Goal: Check status: Check status

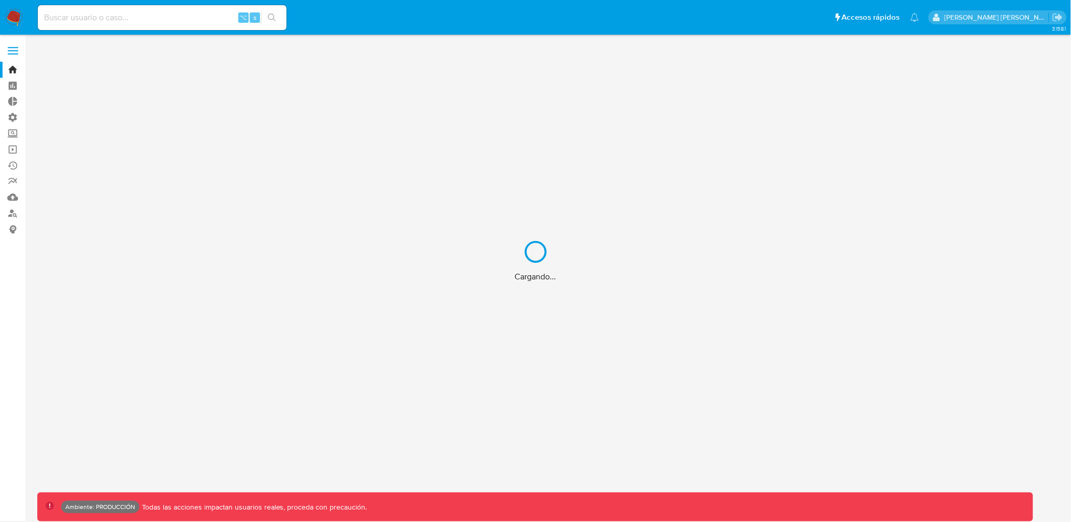
click at [194, 16] on div "Cargando..." at bounding box center [535, 261] width 1071 height 522
click at [168, 16] on div "Cargando..." at bounding box center [535, 261] width 1071 height 522
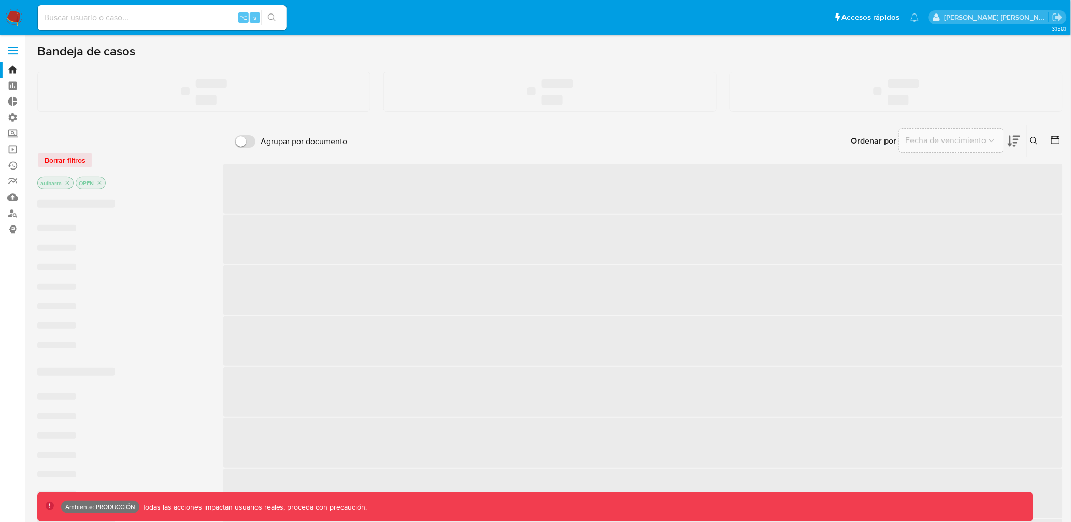
click at [146, 12] on input at bounding box center [162, 17] width 249 height 13
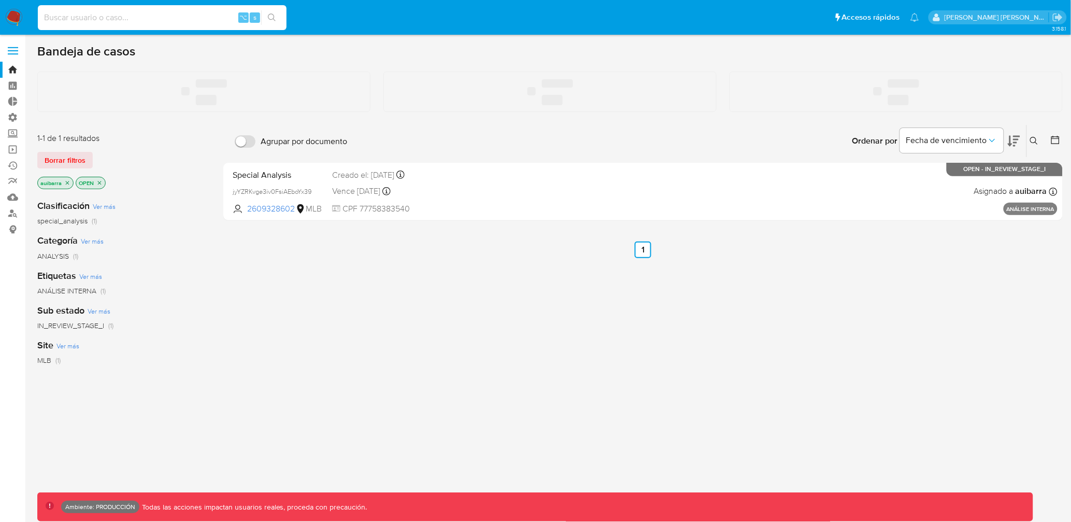
paste input "112551502667"
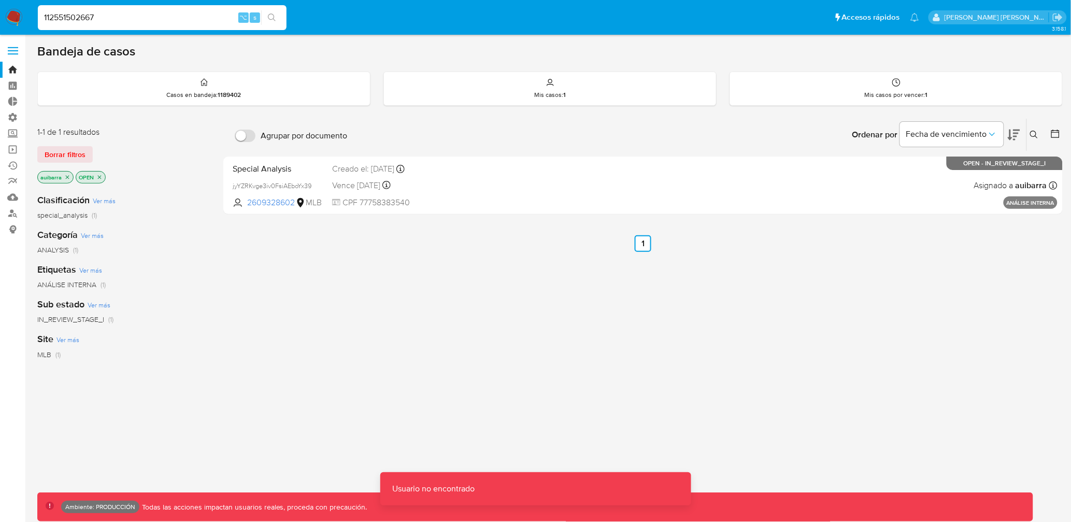
click at [138, 22] on input "112551502667" at bounding box center [162, 17] width 249 height 13
paste input "112551502667"
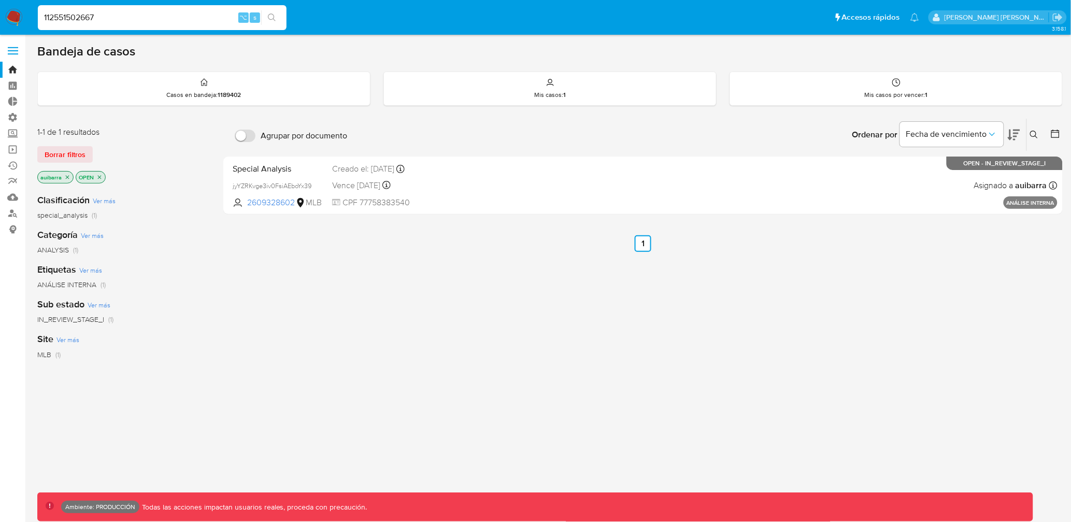
click at [127, 20] on input "112551502667" at bounding box center [162, 17] width 249 height 13
paste input "2352071450"
type input "2352071450"
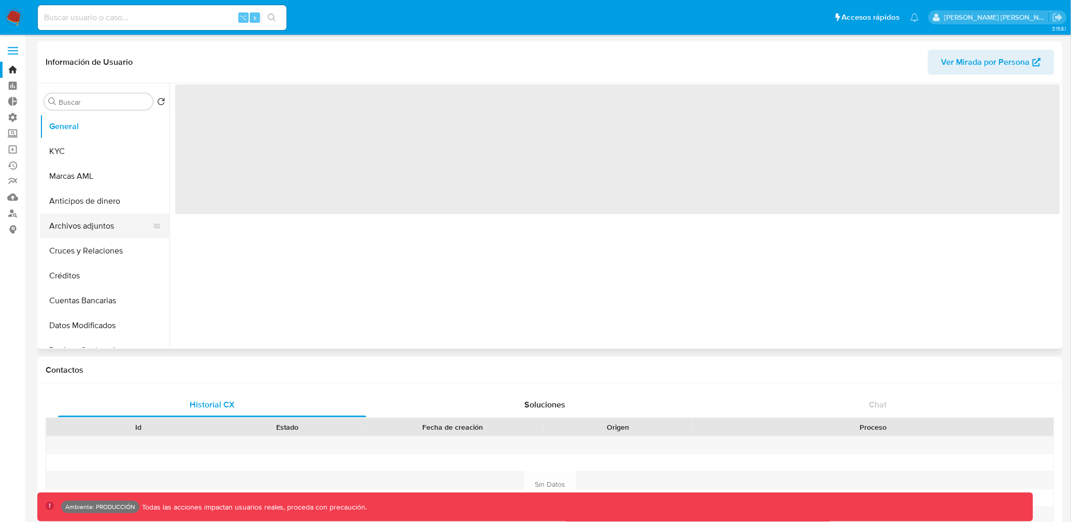
select select "10"
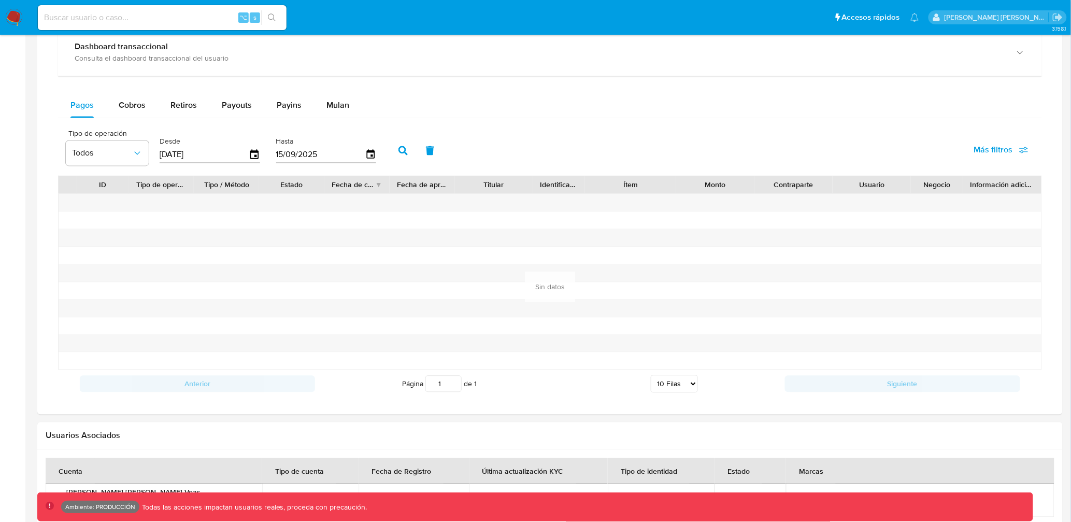
scroll to position [622, 0]
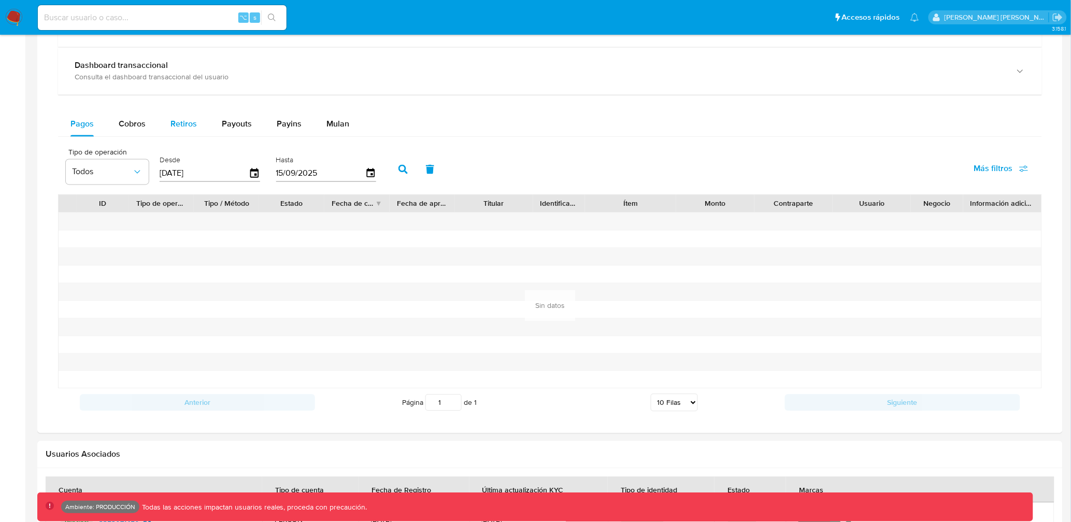
click at [185, 127] on span "Retiros" at bounding box center [183, 124] width 26 height 12
select select "10"
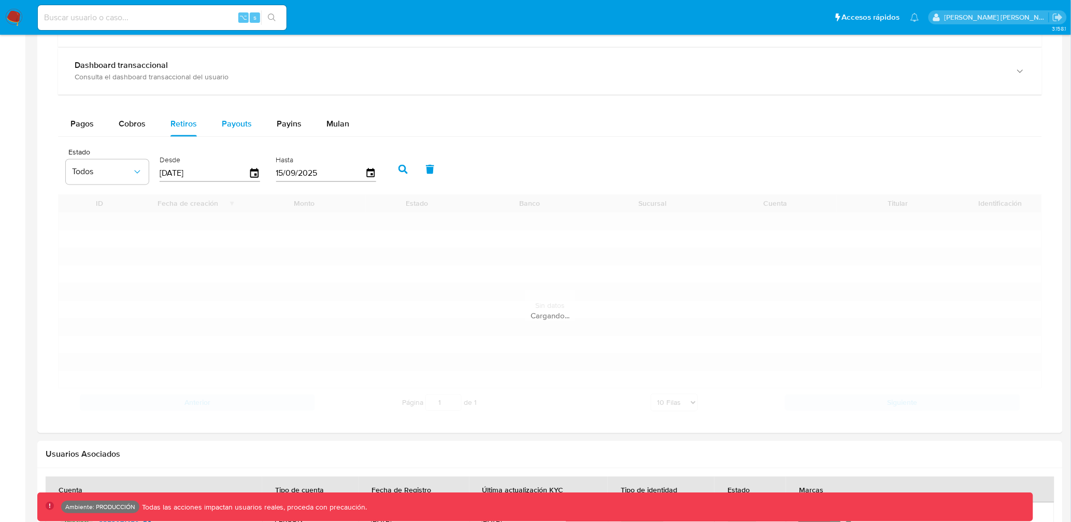
click at [233, 119] on span "Payouts" at bounding box center [237, 124] width 30 height 12
select select "10"
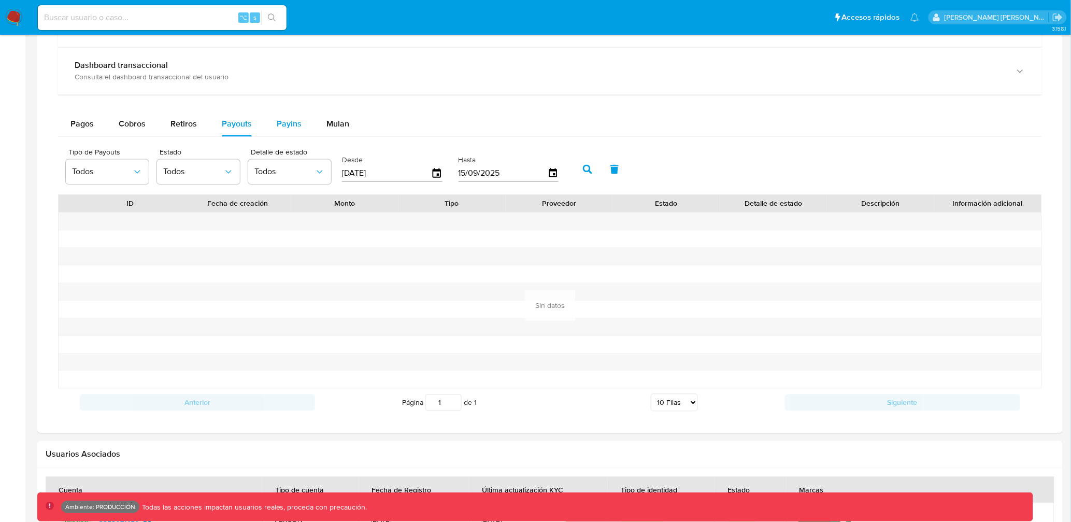
click at [268, 120] on button "Payins" at bounding box center [289, 124] width 50 height 25
select select "10"
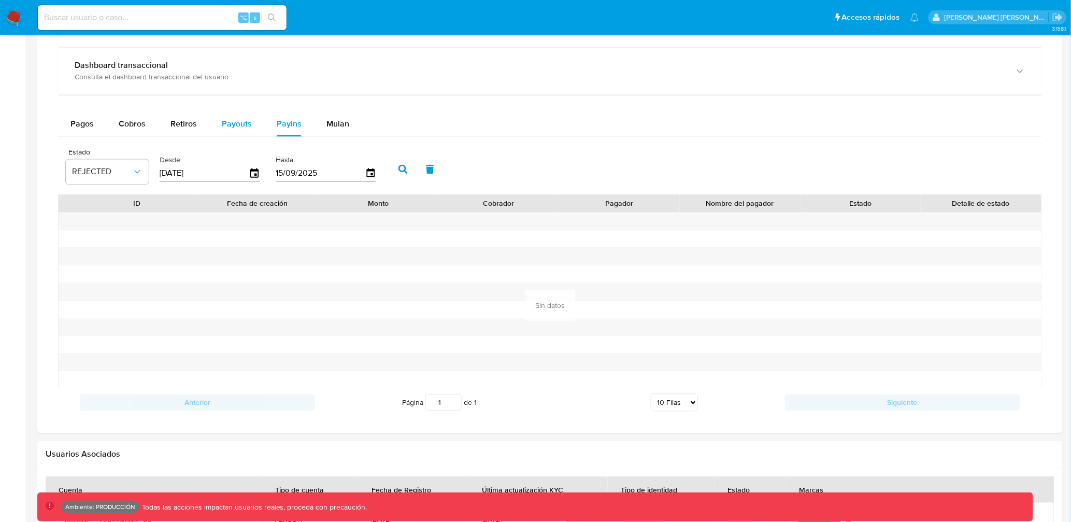
click at [236, 122] on span "Payouts" at bounding box center [237, 124] width 30 height 12
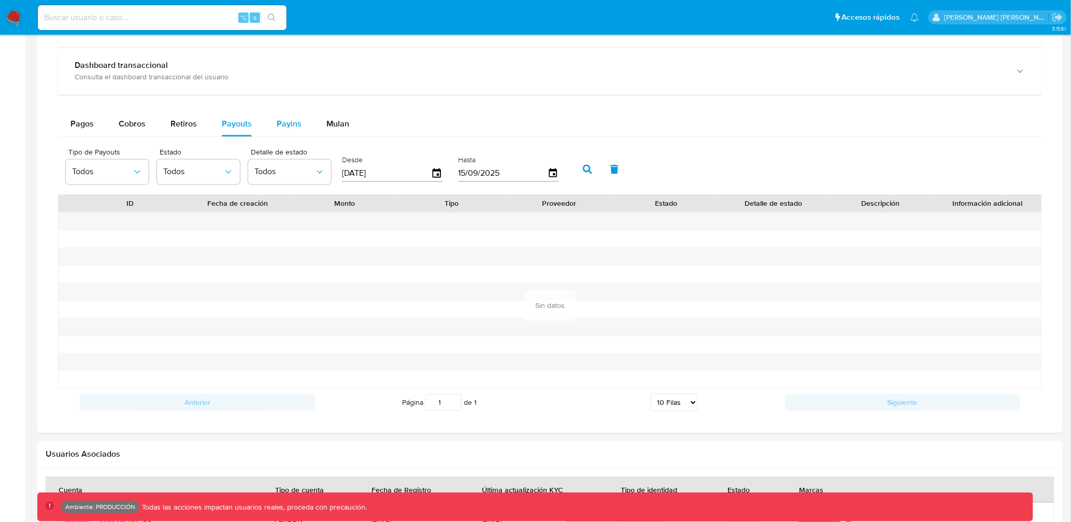
click at [288, 127] on span "Payins" at bounding box center [289, 124] width 25 height 12
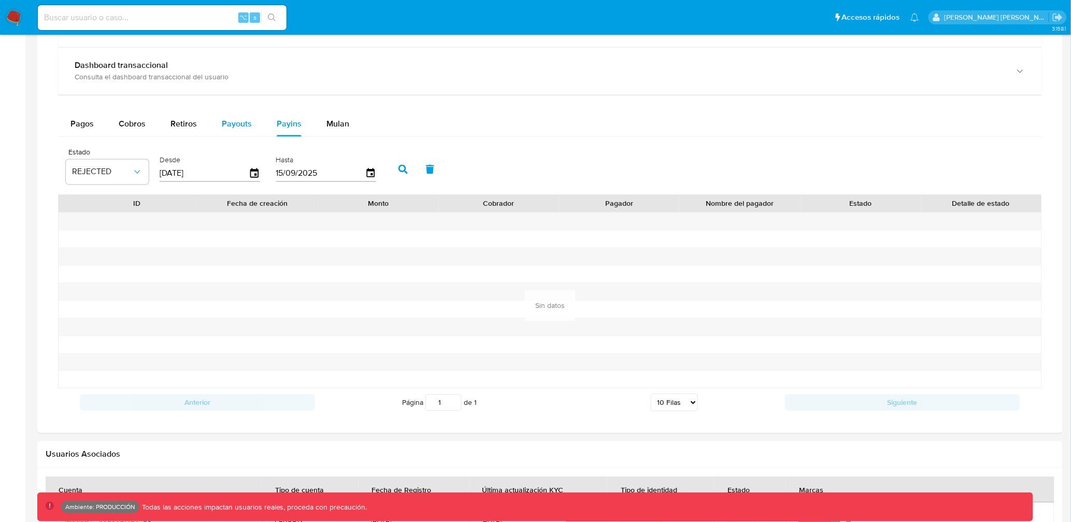
click at [242, 122] on span "Payouts" at bounding box center [237, 124] width 30 height 12
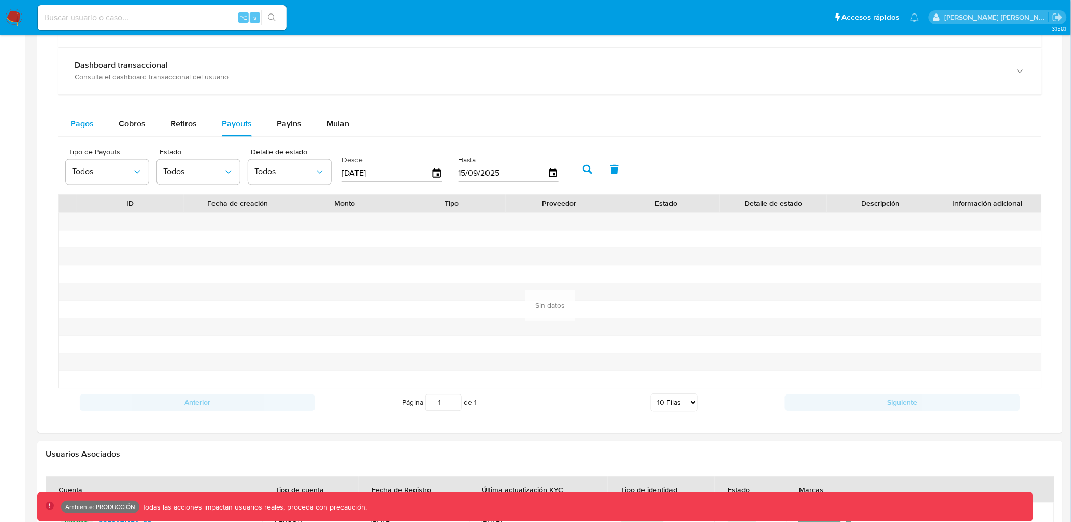
click at [87, 123] on span "Pagos" at bounding box center [81, 124] width 23 height 12
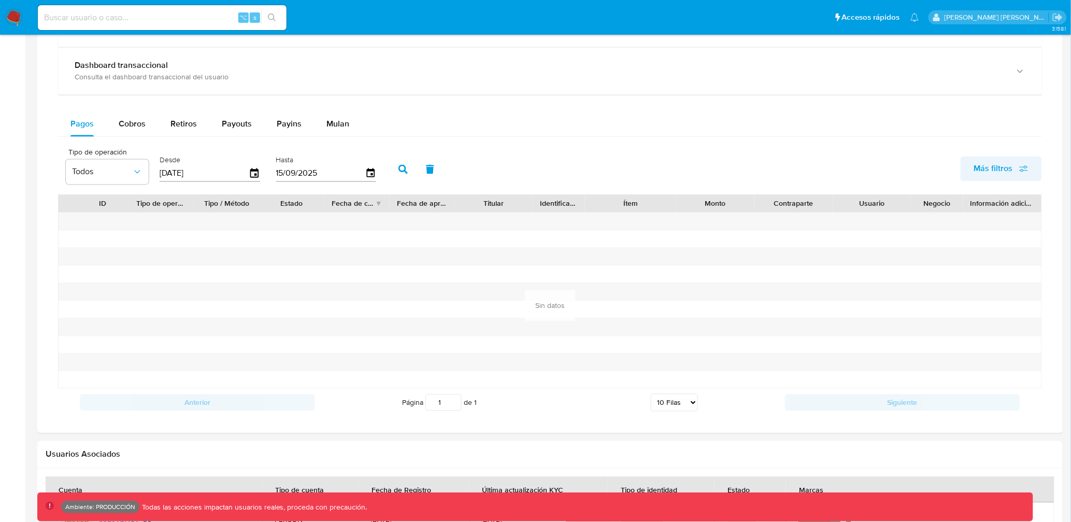
click at [983, 166] on span "Más filtros" at bounding box center [993, 168] width 39 height 25
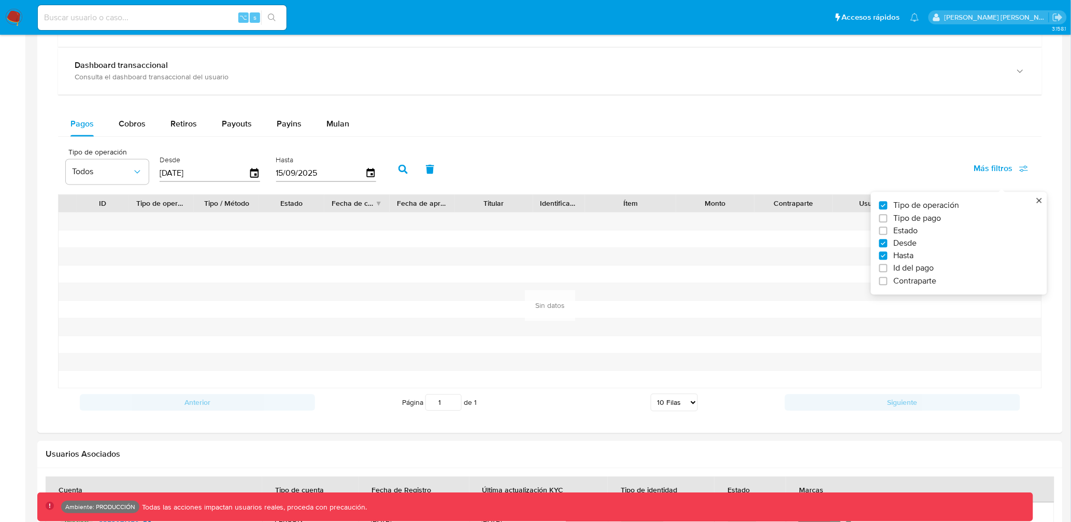
click at [909, 219] on span "Tipo de pago" at bounding box center [918, 218] width 48 height 10
click at [888, 219] on input "Tipo de pago" at bounding box center [883, 218] width 8 height 8
checkbox input "true"
type input "[DATE]"
click at [917, 217] on span "Tipo de pago" at bounding box center [918, 218] width 48 height 10
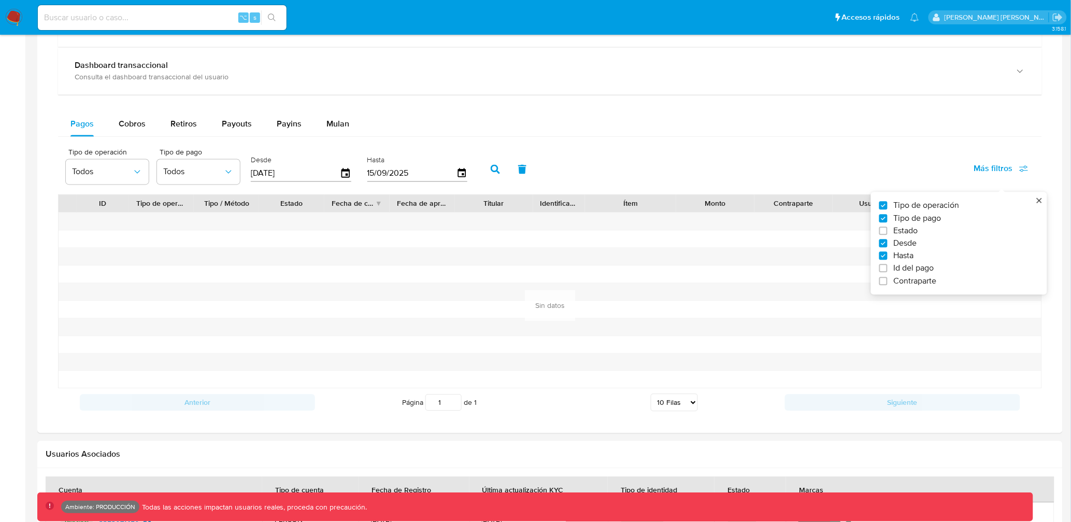
click at [888, 217] on input "Tipo de pago" at bounding box center [883, 218] width 8 height 8
checkbox input "false"
type input "15/09/2025"
click at [917, 217] on span "Tipo de pago" at bounding box center [918, 218] width 48 height 10
click at [888, 217] on input "Tipo de pago" at bounding box center [883, 218] width 8 height 8
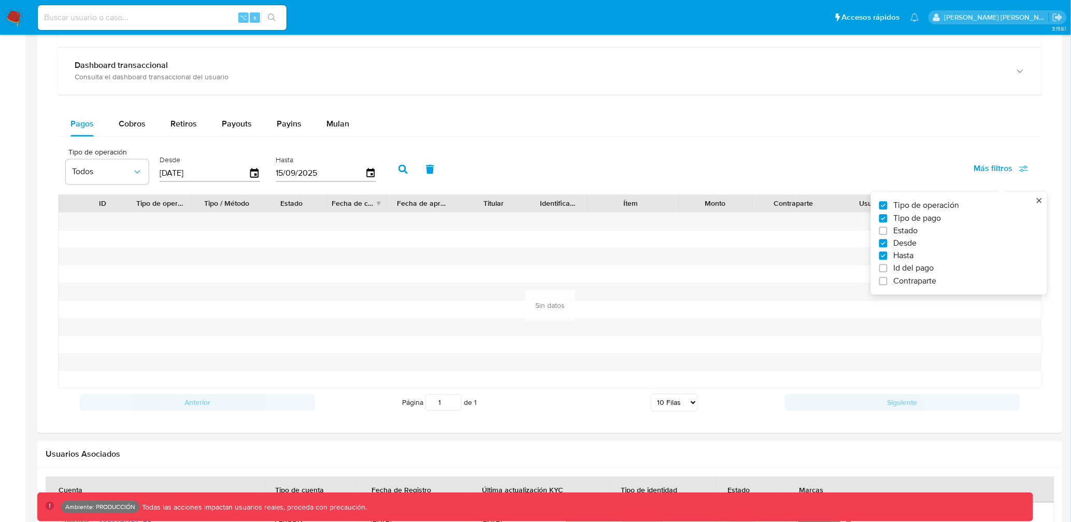
checkbox input "true"
type input "[DATE]"
click at [917, 217] on span "Tipo de pago" at bounding box center [918, 218] width 48 height 10
click at [888, 217] on input "Tipo de pago" at bounding box center [883, 218] width 8 height 8
checkbox input "false"
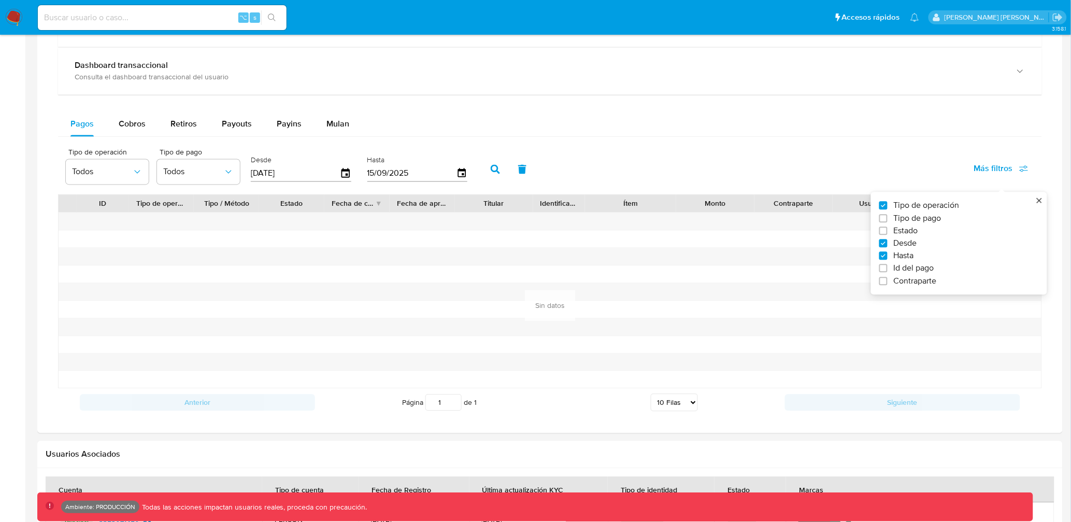
type input "15/09/2025"
click at [906, 269] on span "Id del pago" at bounding box center [914, 268] width 40 height 10
click at [888, 269] on input "Id del pago" at bounding box center [883, 268] width 8 height 8
checkbox input "true"
click at [476, 174] on input "number" at bounding box center [441, 172] width 102 height 13
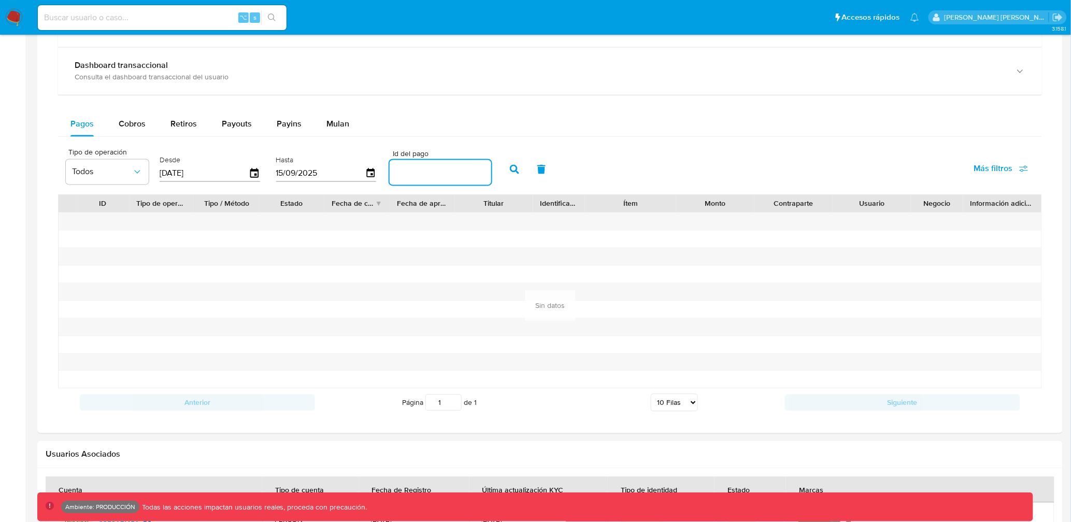
click at [454, 174] on input "number" at bounding box center [441, 172] width 102 height 13
paste input "112551502667"
type input "112551502667"
click at [510, 174] on button "button" at bounding box center [514, 169] width 27 height 25
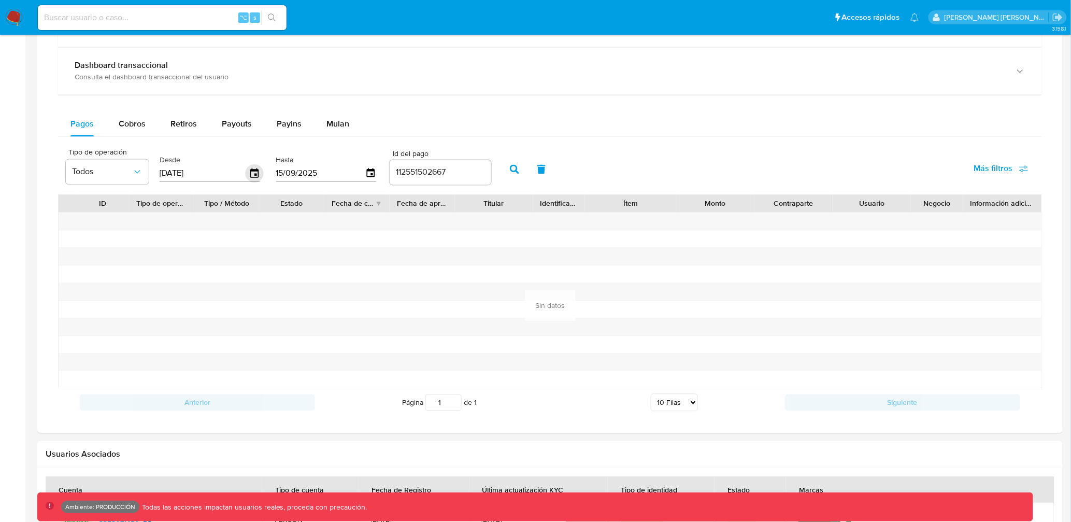
click at [255, 173] on icon "button" at bounding box center [255, 174] width 18 height 18
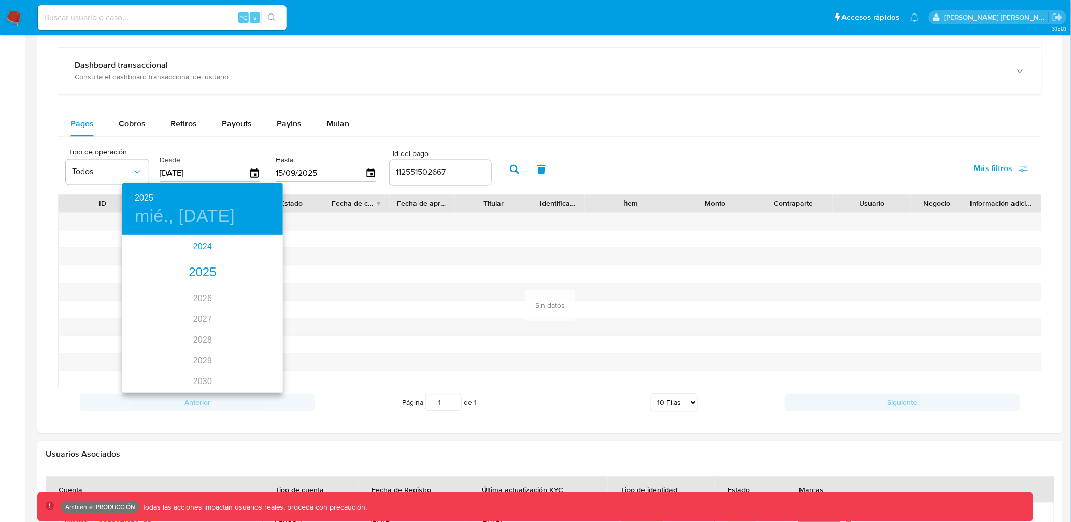
click at [205, 250] on div "2024" at bounding box center [202, 246] width 161 height 21
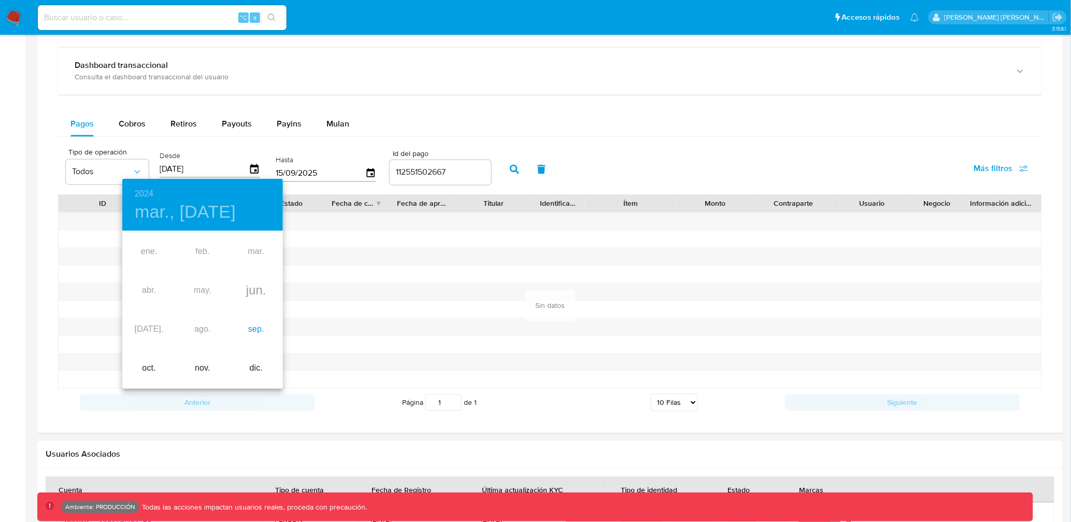
click at [253, 329] on div "sep." at bounding box center [256, 329] width 53 height 39
type input "[DATE]"
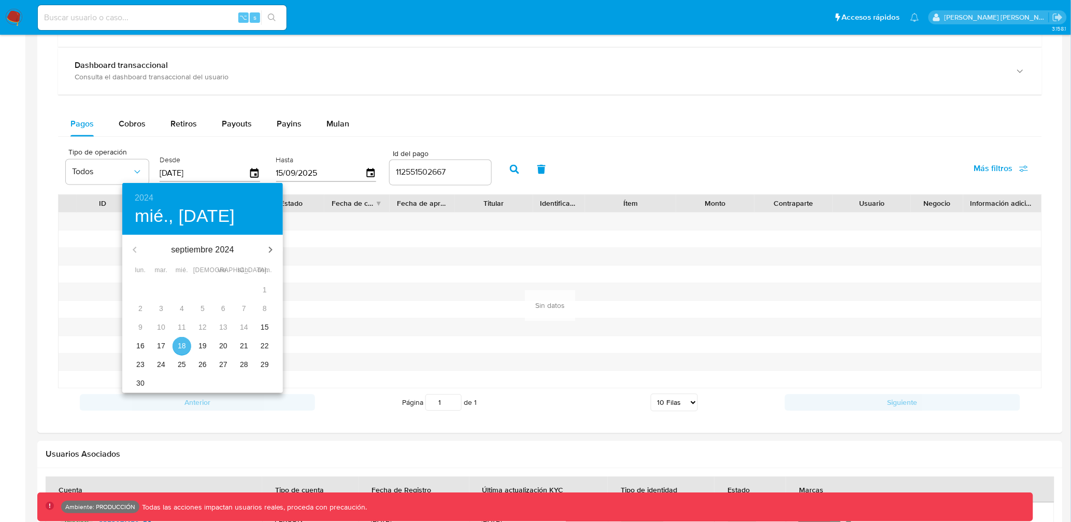
click at [186, 343] on span "18" at bounding box center [182, 345] width 19 height 10
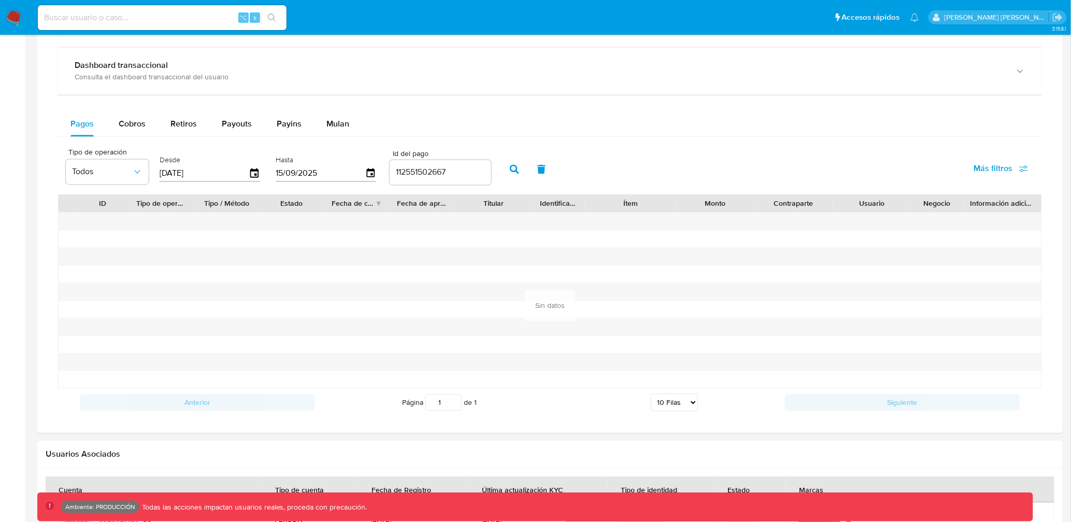
click at [502, 177] on button "button" at bounding box center [514, 169] width 27 height 25
click at [397, 168] on input "112551502667" at bounding box center [441, 172] width 102 height 13
paste input "815314728"
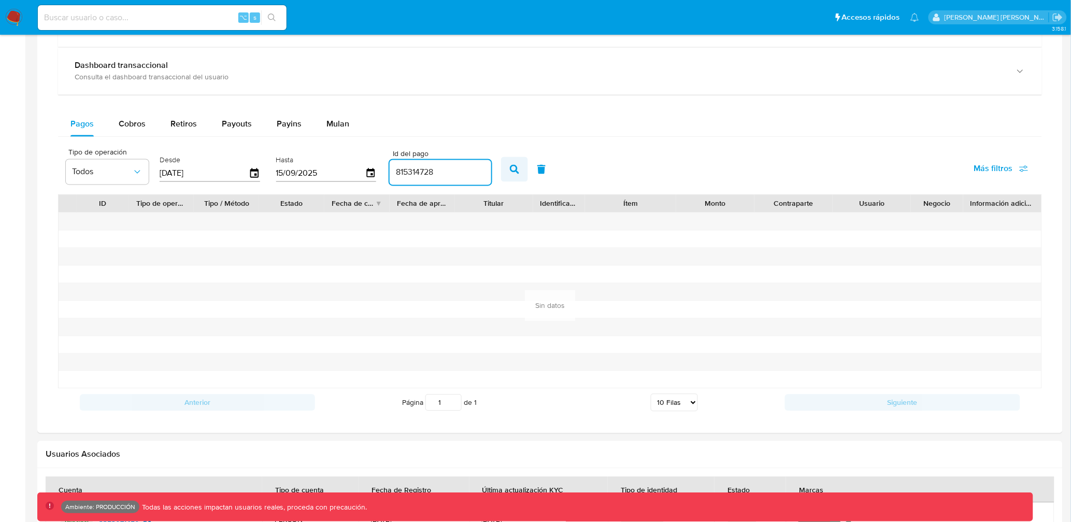
type input "815314728"
click at [501, 177] on button "button" at bounding box center [514, 169] width 27 height 25
click at [136, 25] on div "⌥ s" at bounding box center [162, 17] width 249 height 25
click at [136, 23] on input at bounding box center [162, 17] width 249 height 13
paste input "815314728"
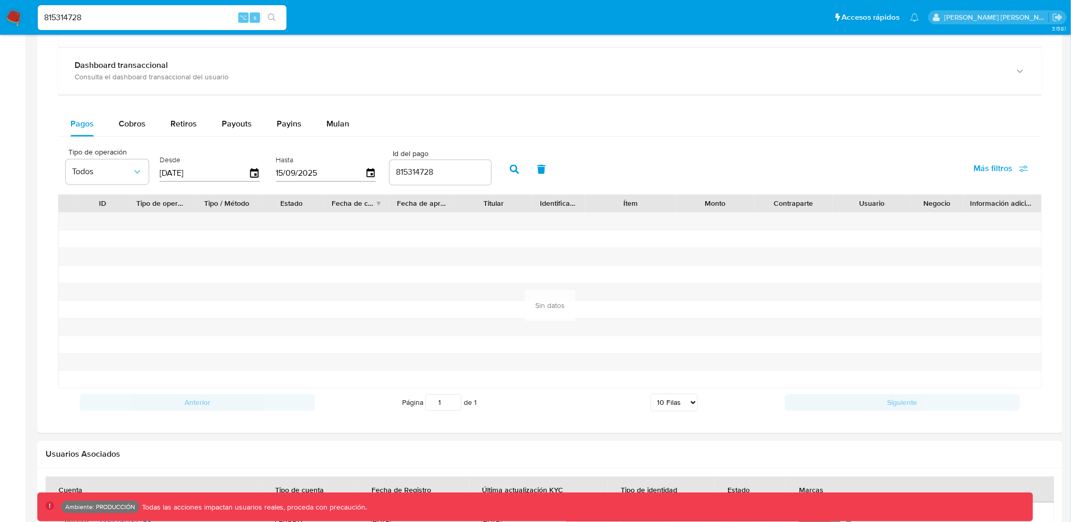
type input "815314728"
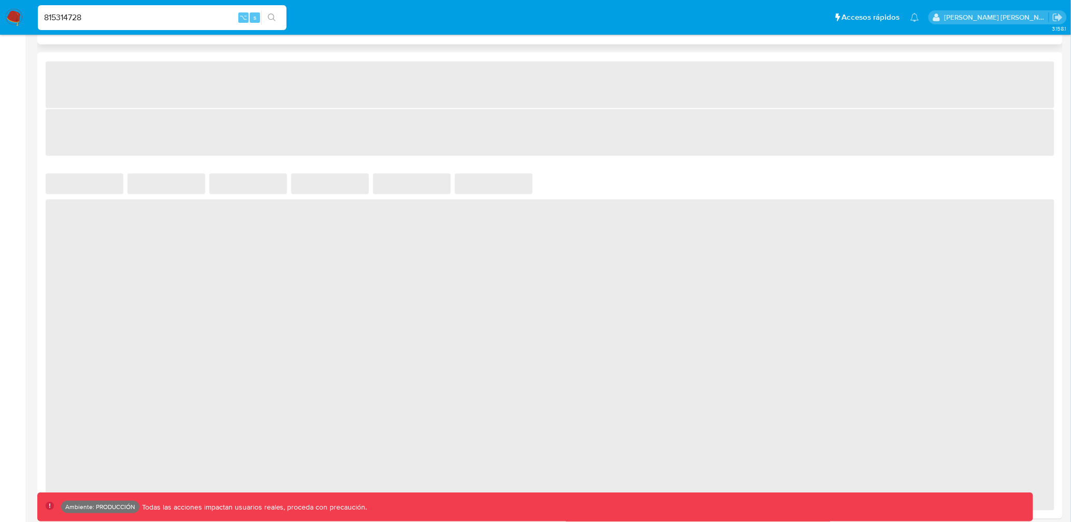
select select "10"
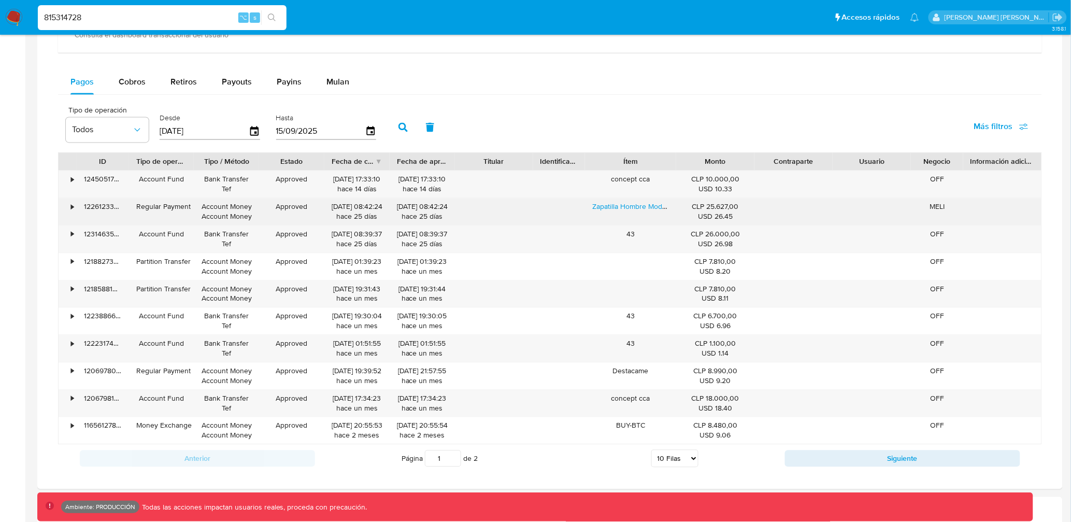
scroll to position [630, 0]
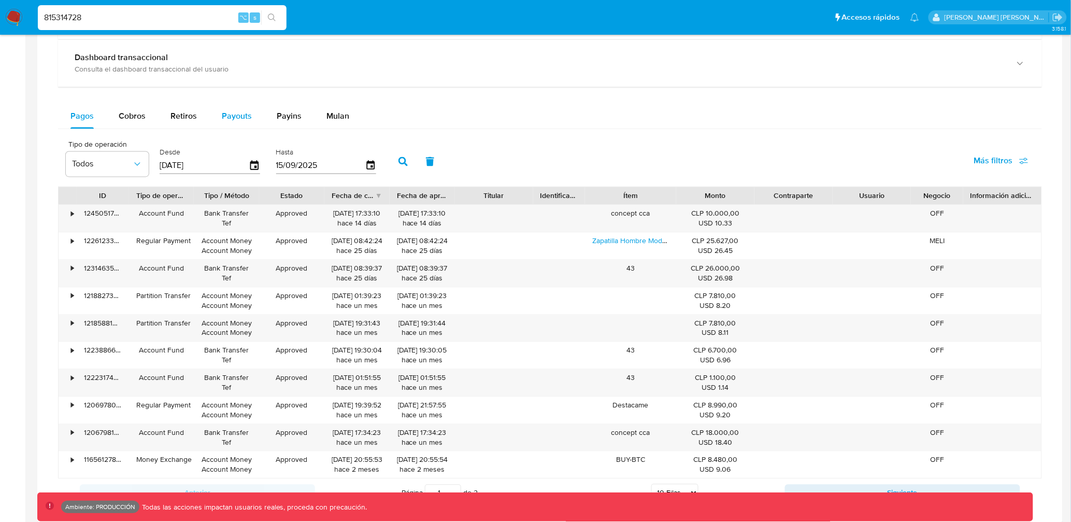
click at [225, 121] on span "Payouts" at bounding box center [237, 116] width 30 height 12
select select "10"
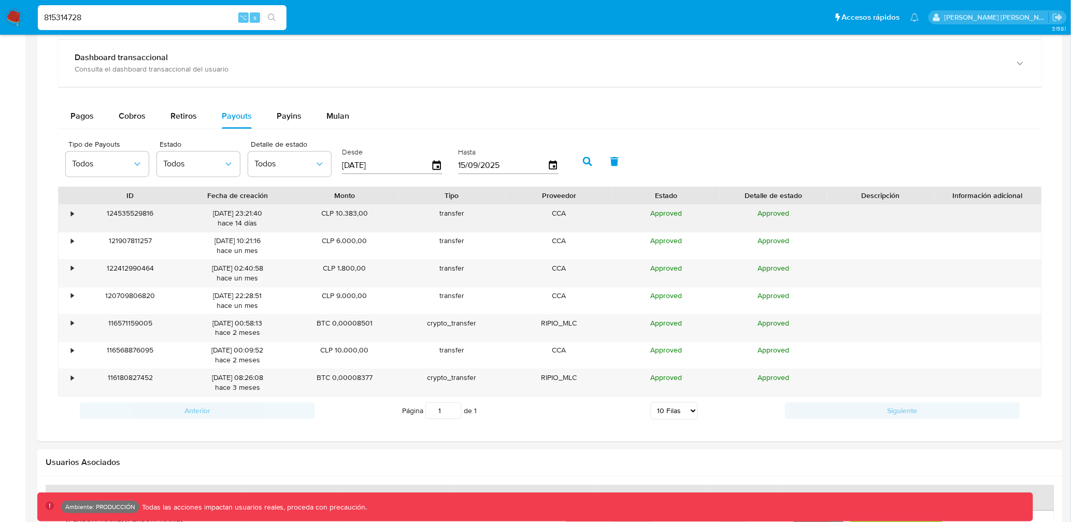
click at [74, 213] on div "•" at bounding box center [72, 214] width 3 height 10
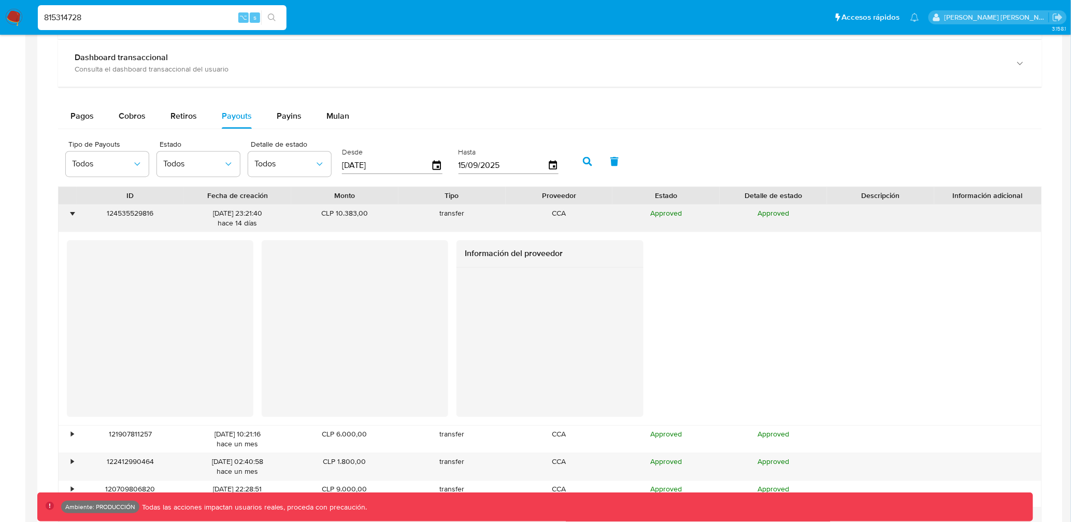
click at [75, 219] on div "•" at bounding box center [68, 218] width 18 height 27
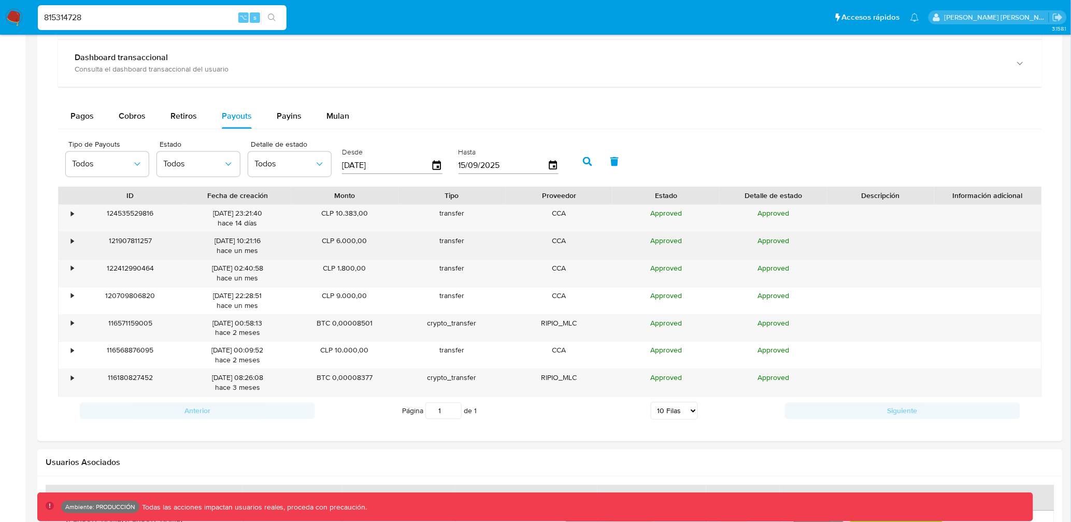
click at [74, 252] on div "•" at bounding box center [68, 246] width 18 height 27
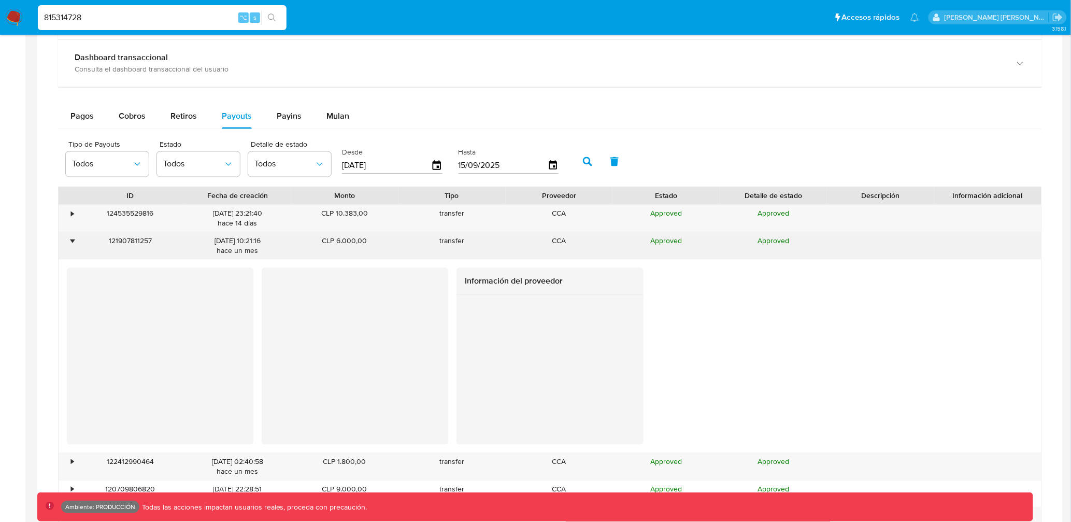
click at [74, 251] on div "•" at bounding box center [68, 246] width 18 height 27
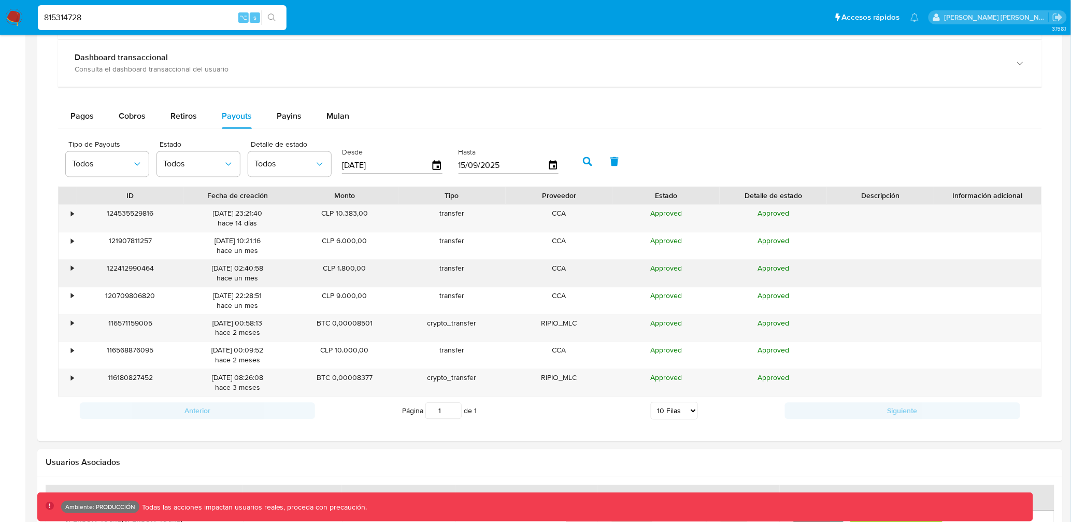
click at [73, 273] on div "•" at bounding box center [72, 269] width 3 height 10
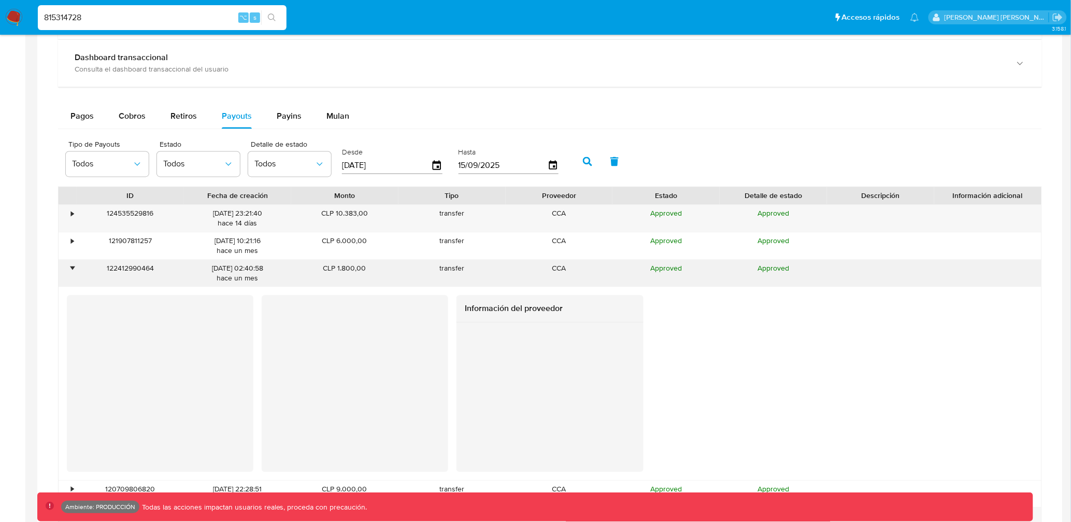
click at [73, 273] on div "•" at bounding box center [72, 269] width 3 height 10
